Goal: Task Accomplishment & Management: Complete application form

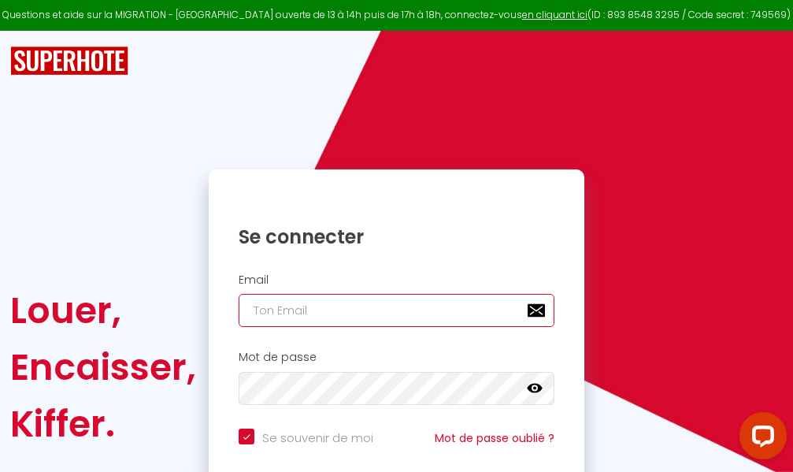
click at [332, 309] on input "email" at bounding box center [397, 310] width 316 height 33
type input "m"
checkbox input "true"
type input "ma"
checkbox input "true"
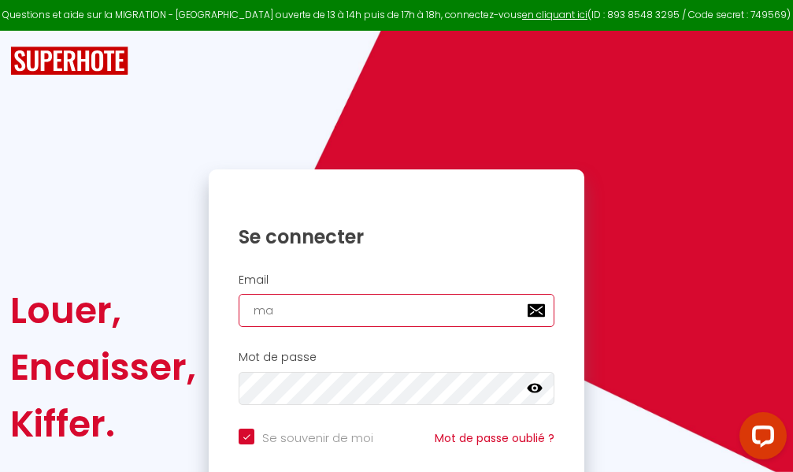
type input "mar"
checkbox input "true"
type input "marc"
checkbox input "true"
type input "marcd"
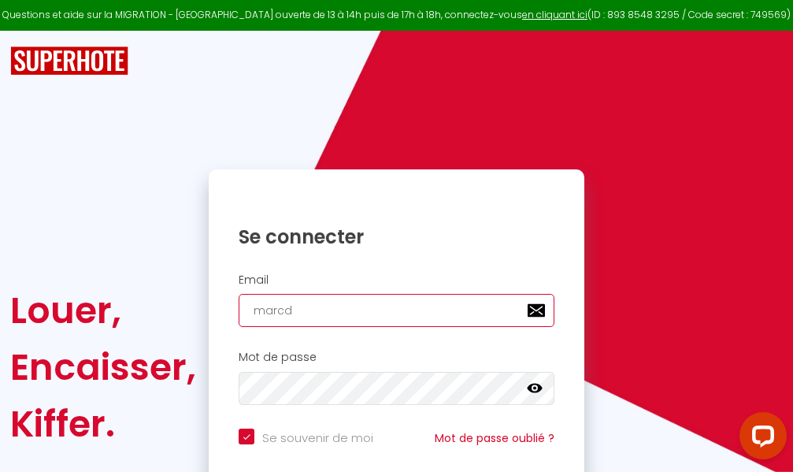
checkbox input "true"
type input "marcdp"
checkbox input "true"
type input "marcdpo"
checkbox input "true"
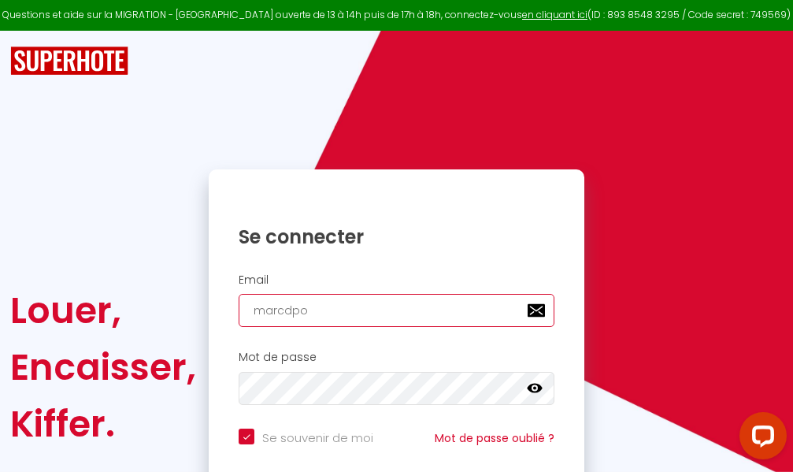
type input "marcdpoz"
checkbox input "true"
type input "marcdpoz."
checkbox input "true"
type input "marcdpoz.l"
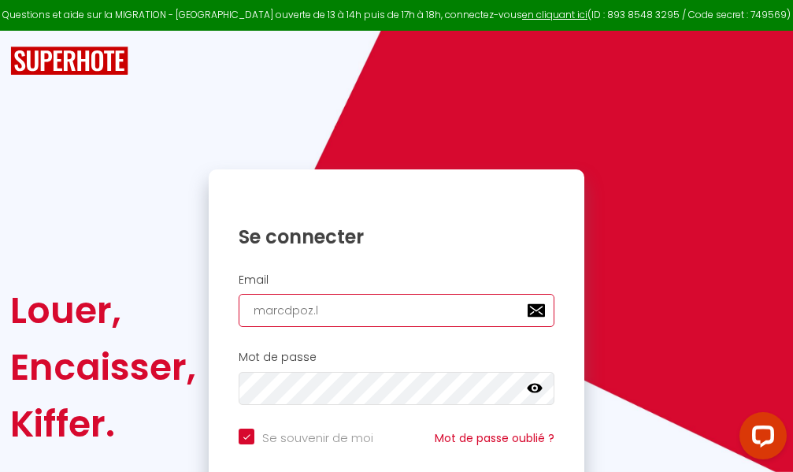
checkbox input "true"
type input "marcdpoz.lo"
checkbox input "true"
type input "marcdpoz.loc"
checkbox input "true"
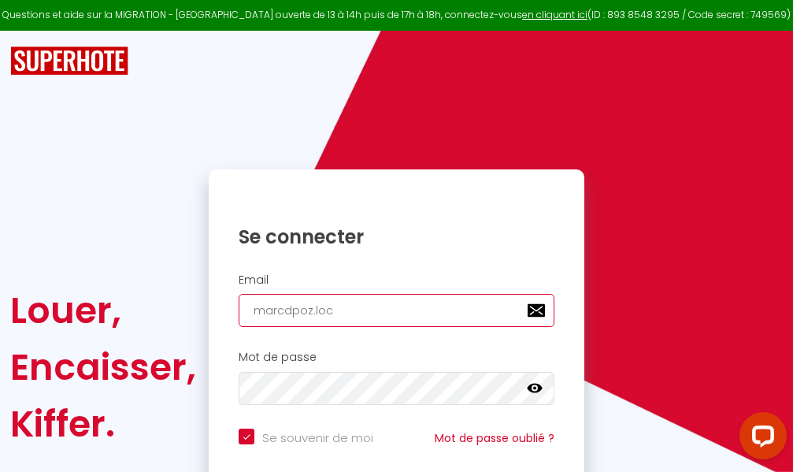
type input "marcdpoz.loca"
checkbox input "true"
type input "marcdpoz.locat"
checkbox input "true"
type input "marcdpoz.locati"
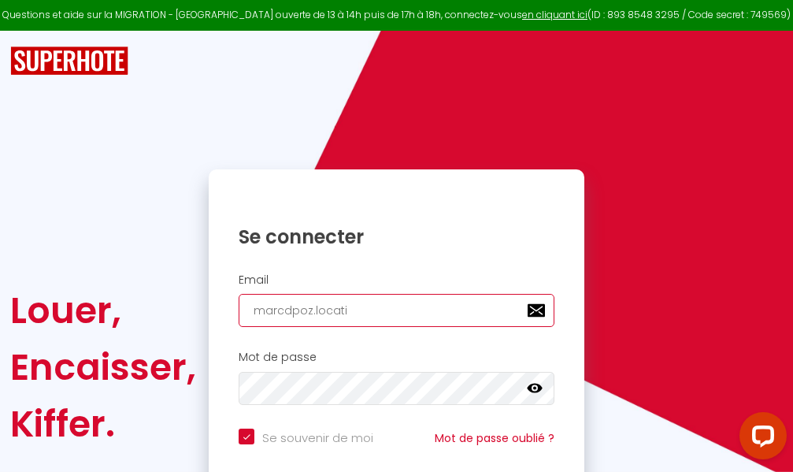
checkbox input "true"
type input "marcdpoz.locatio"
checkbox input "true"
type input "marcdpoz.location"
checkbox input "true"
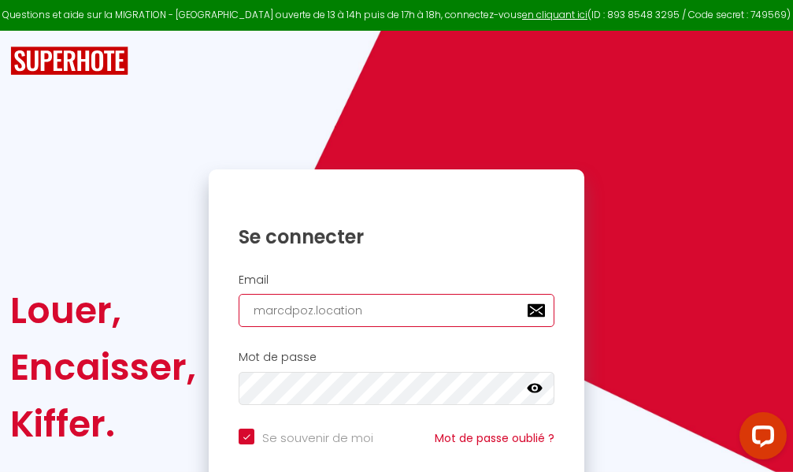
type input "marcdpoz.location@"
checkbox input "true"
type input "marcdpoz.location@g"
checkbox input "true"
type input "marcdpoz.location@gm"
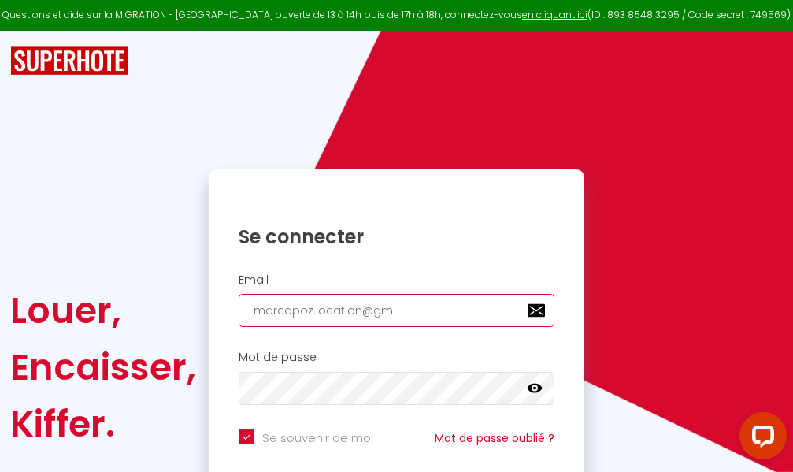
checkbox input "true"
type input "marcdpoz.location@gma"
checkbox input "true"
type input "marcdpoz.location@gmai"
checkbox input "true"
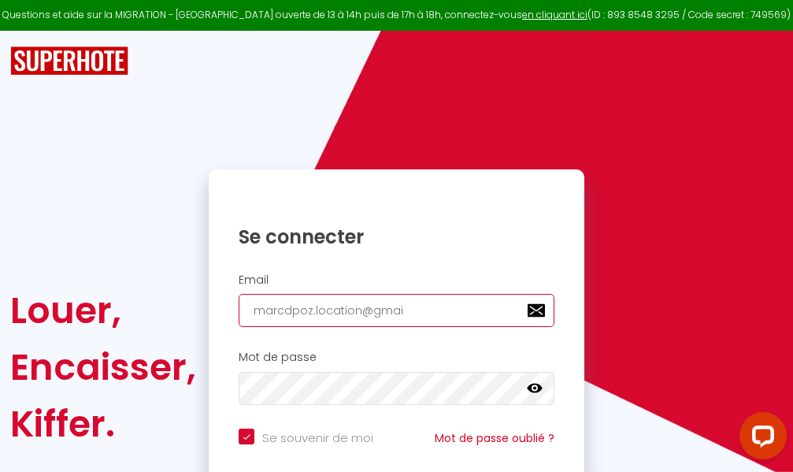
type input "[EMAIL_ADDRESS]"
checkbox input "true"
type input "[EMAIL_ADDRESS]."
checkbox input "true"
type input "marcdpoz.location@gmail.c"
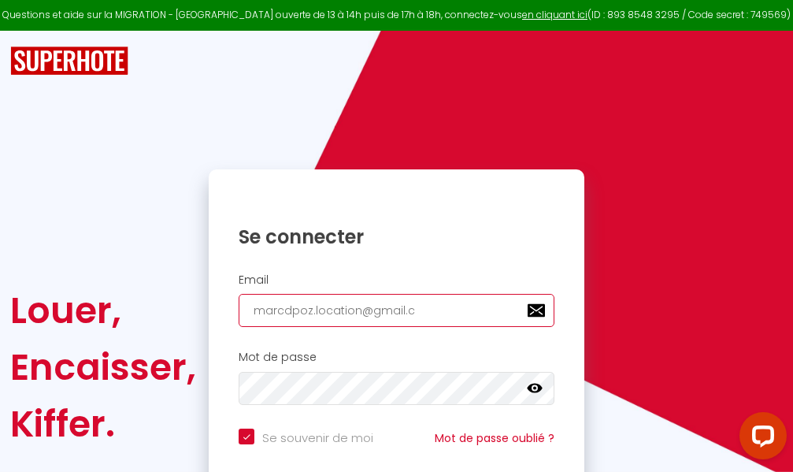
checkbox input "true"
type input "[EMAIL_ADDRESS][DOMAIN_NAME]"
checkbox input "true"
type input "[EMAIL_ADDRESS][DOMAIN_NAME]"
checkbox input "true"
